Goal: Feedback & Contribution: Contribute content

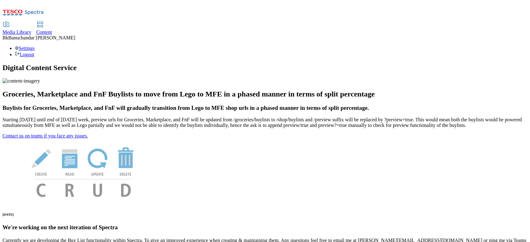
click at [10, 21] on icon at bounding box center [5, 24] width 7 height 7
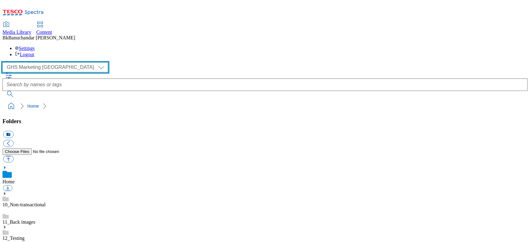
click at [39, 62] on select "GHS Marketing UK iGHS Marketing CE MCA CZ MCA HU MCA SK" at bounding box center [55, 67] width 106 height 10
select select "flare-ighs-ce-mktg"
click at [4, 62] on select "GHS Marketing UK iGHS Marketing CE MCA CZ MCA HU MCA SK" at bounding box center [55, 67] width 106 height 10
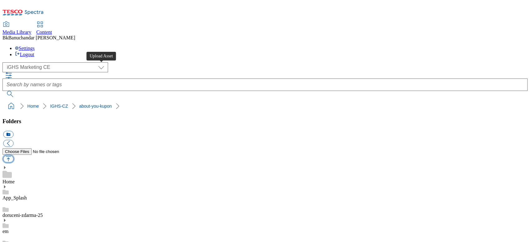
click at [13, 156] on button "button" at bounding box center [8, 159] width 10 height 7
type input "C:\fakepath\Coupon-1_CZ_about.jpg"
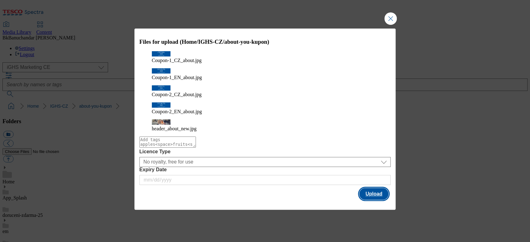
click at [368, 188] on button "Upload" at bounding box center [373, 194] width 29 height 12
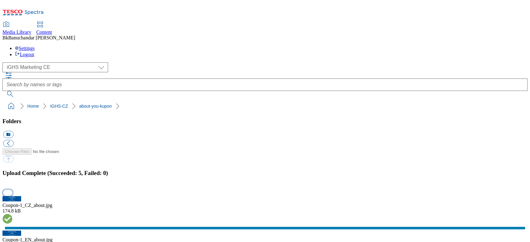
click at [12, 190] on button "button" at bounding box center [7, 193] width 9 height 6
